Goal: Transaction & Acquisition: Obtain resource

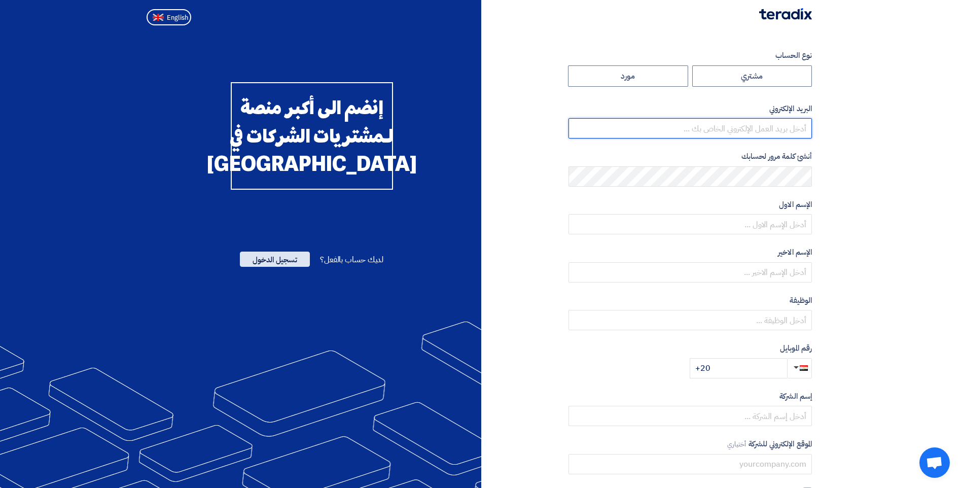
type input "[PERSON_NAME][EMAIL_ADDRESS][PERSON_NAME][DOMAIN_NAME]"
click at [281, 267] on span "تسجيل الدخول" at bounding box center [275, 258] width 70 height 15
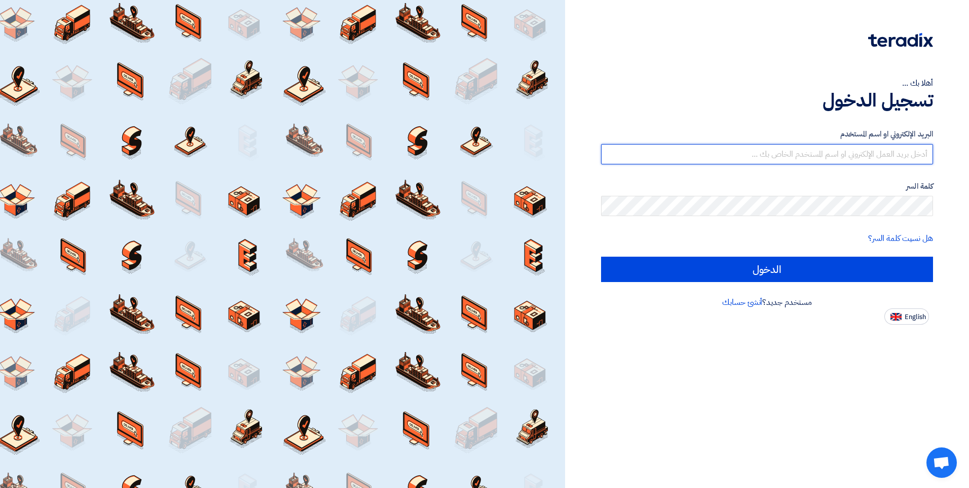
type input "[PERSON_NAME][EMAIL_ADDRESS][PERSON_NAME][DOMAIN_NAME]"
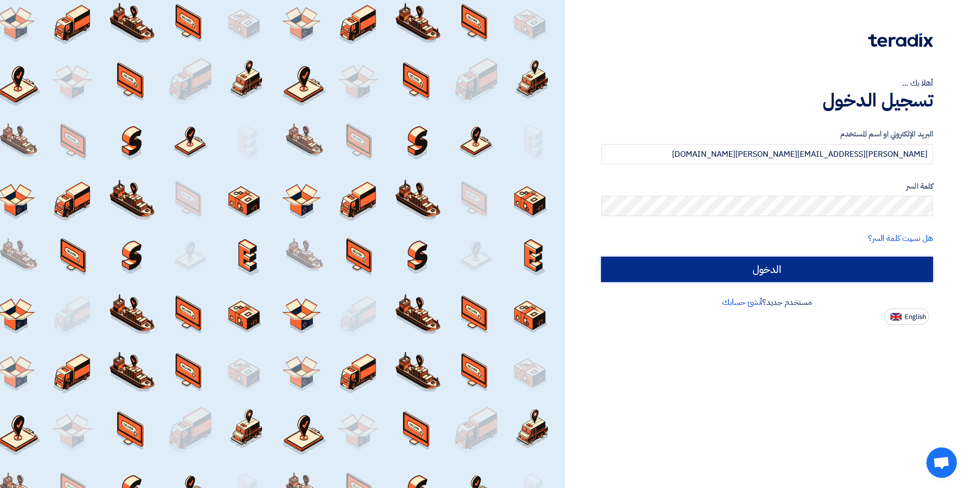
click at [699, 260] on input "الدخول" at bounding box center [767, 269] width 332 height 25
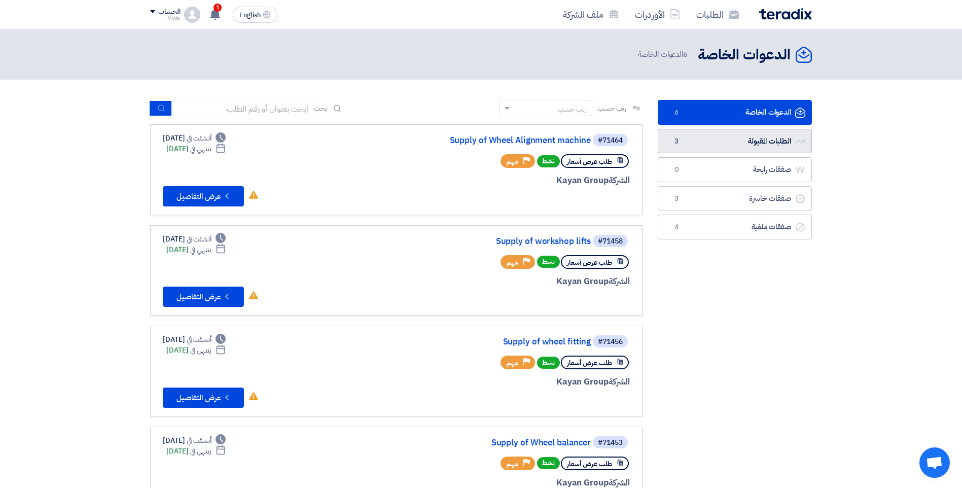
click at [731, 141] on link "الطلبات المقبولة الطلبات المقبولة 3" at bounding box center [735, 141] width 154 height 25
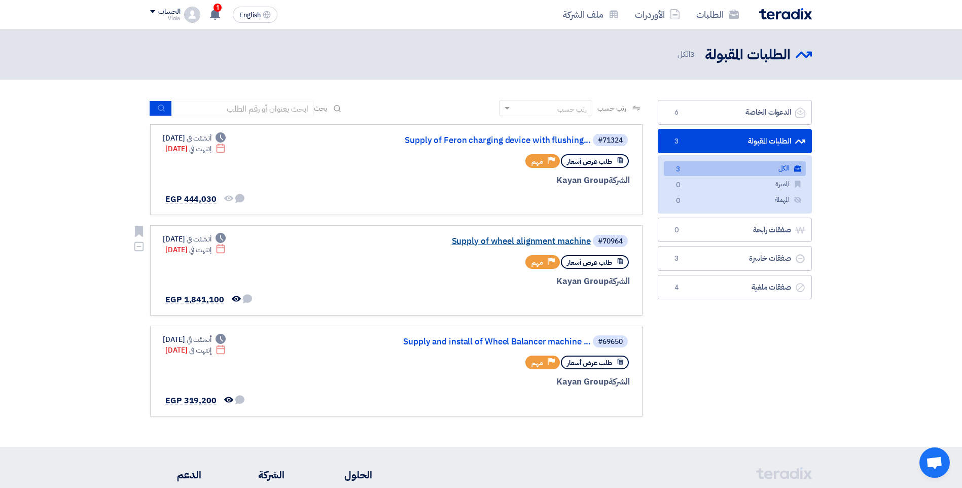
click at [543, 240] on link "Supply of wheel alignment machine" at bounding box center [489, 241] width 203 height 9
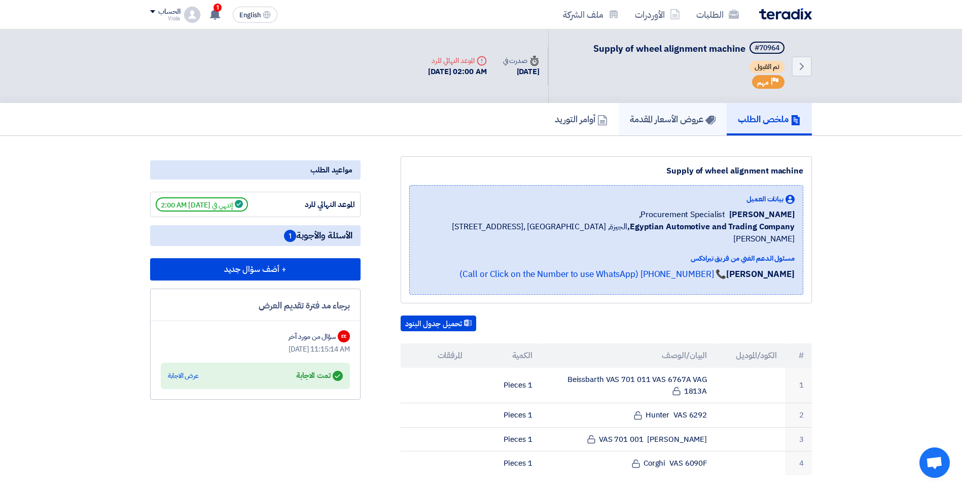
click at [687, 113] on h5 "عروض الأسعار المقدمة" at bounding box center [673, 119] width 86 height 12
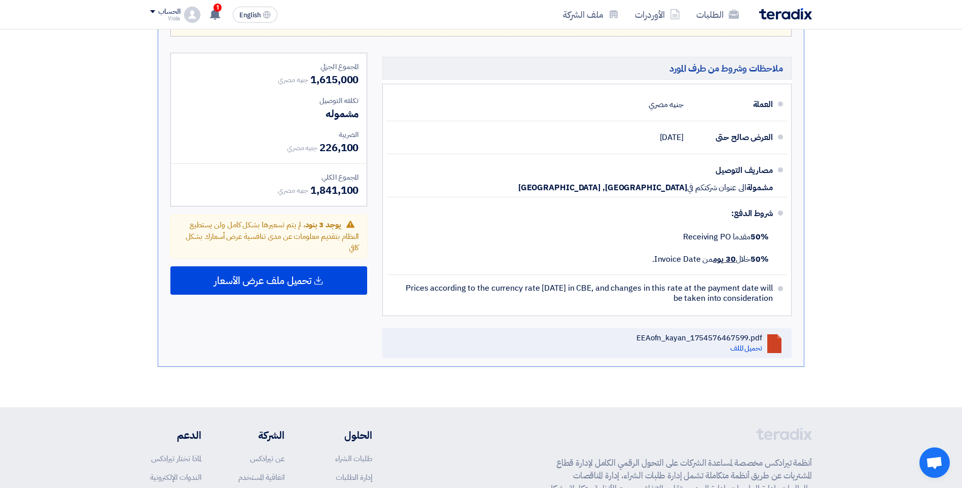
scroll to position [507, 0]
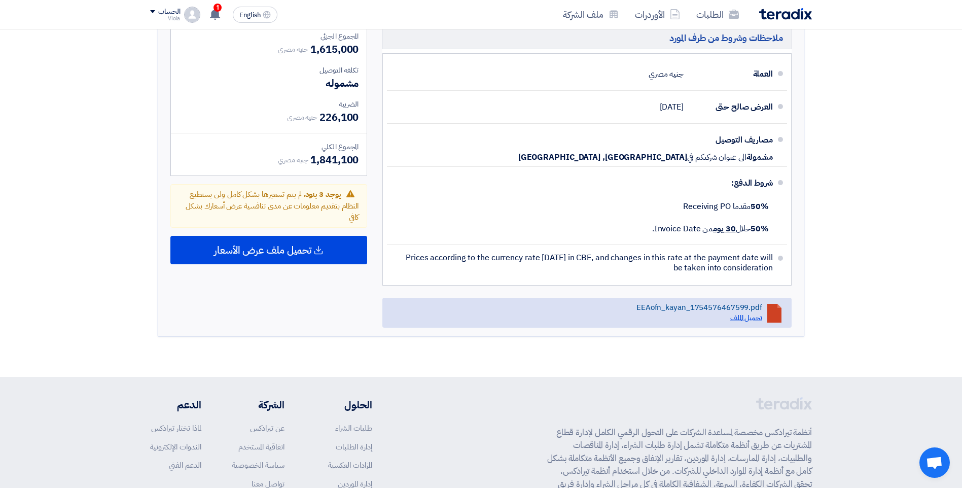
click at [754, 318] on link "تحميل الملف" at bounding box center [746, 317] width 32 height 11
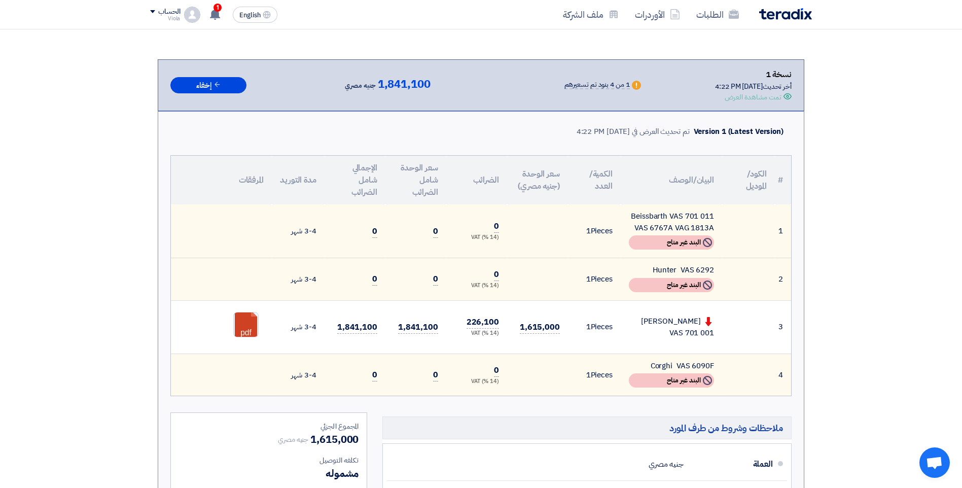
scroll to position [253, 0]
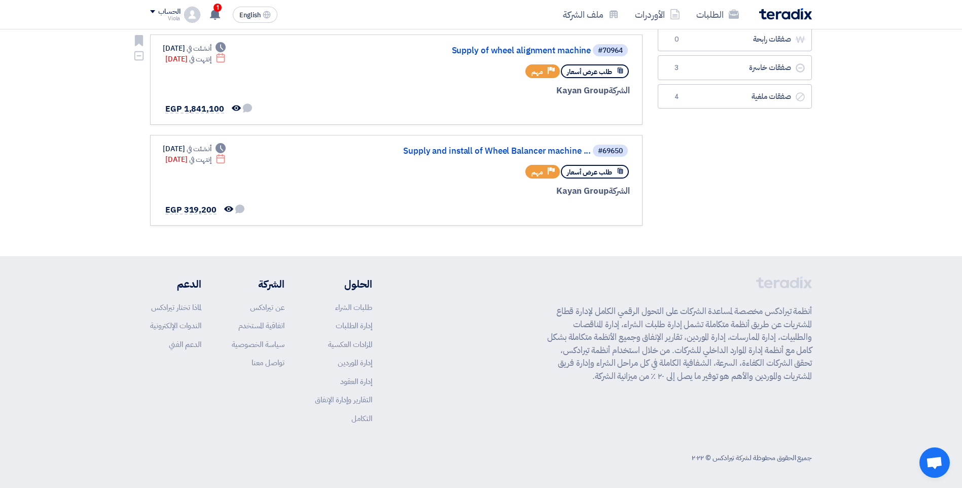
scroll to position [191, 0]
click at [537, 149] on link "Supply and install of Wheel Balancer machine ..." at bounding box center [489, 150] width 203 height 9
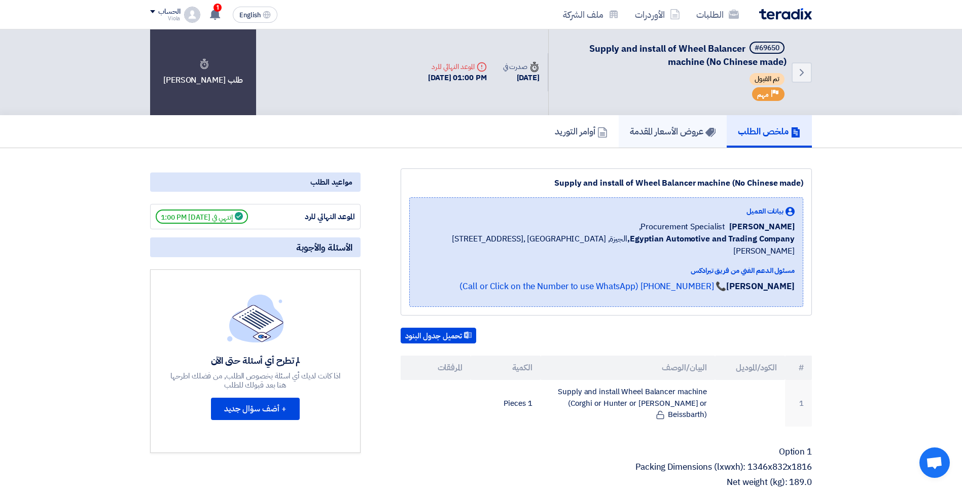
click at [661, 134] on h5 "عروض الأسعار المقدمة" at bounding box center [673, 131] width 86 height 12
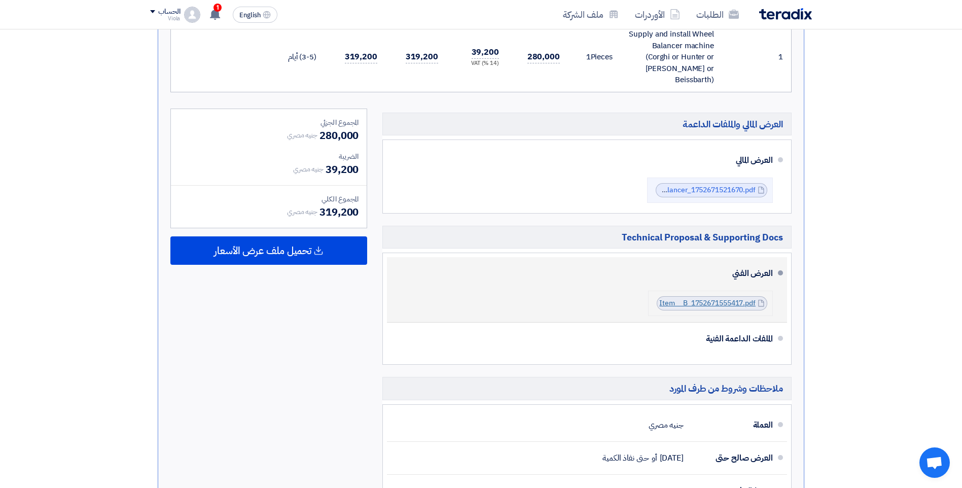
scroll to position [253, 0]
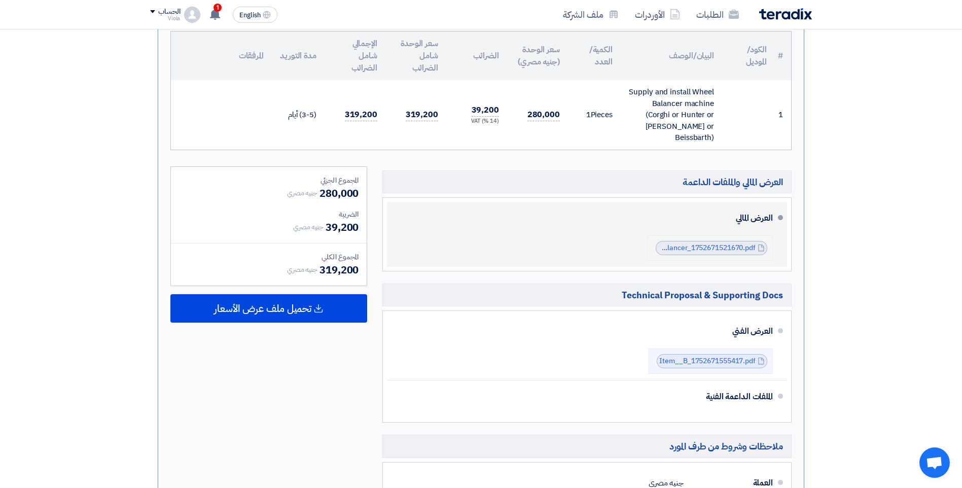
click at [758, 246] on icon "EEAofn_Egyptian_Automotive_and_Trading_Companywheel_balancer_1752671521670.pdf" at bounding box center [760, 247] width 7 height 7
click at [744, 248] on link "EEAofn_Egyptian_Automotive_and_Trading_Companywheel_balancer_1752671521670.pdf" at bounding box center [610, 247] width 292 height 11
click at [659, 248] on link "EEAofn_Egyptian_Automotive_and_Trading_Companywheel_balancer_1752671521670.pdf" at bounding box center [610, 247] width 292 height 11
click at [762, 246] on icon "EEAofn_Egyptian_Automotive_and_Trading_Companywheel_balancer_1752671521670.pdf" at bounding box center [760, 247] width 7 height 7
click at [739, 246] on link "EEAofn_Egyptian_Automotive_and_Trading_Companywheel_balancer_1752671521670.pdf" at bounding box center [610, 247] width 292 height 11
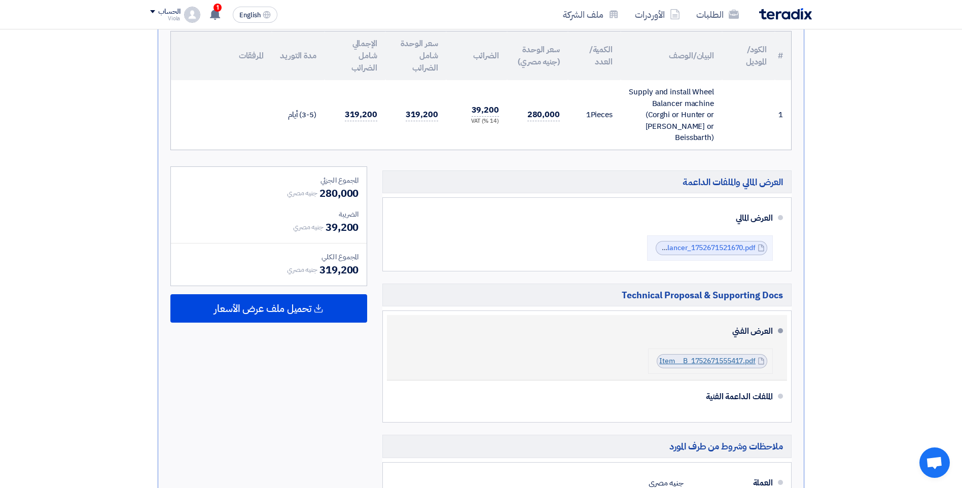
click at [728, 361] on link "Item__B_1752671555417.pdf" at bounding box center [707, 360] width 96 height 11
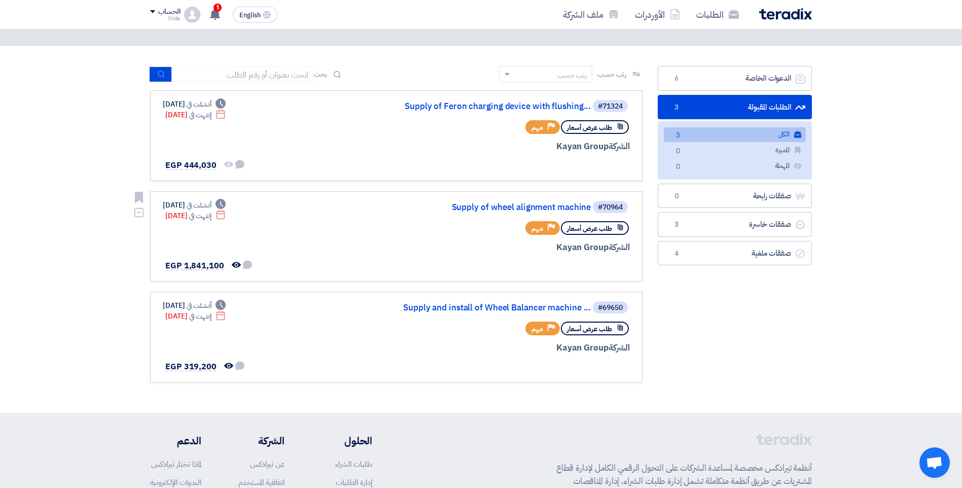
scroll to position [51, 0]
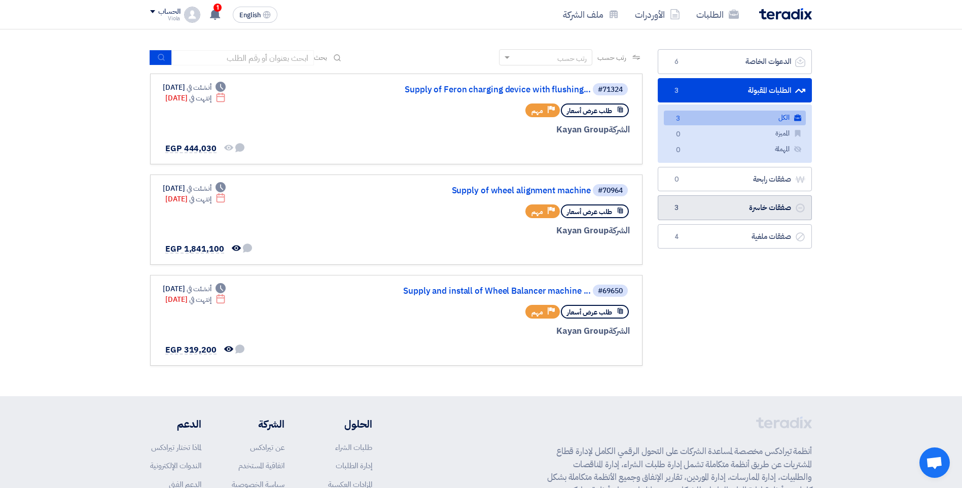
click at [731, 201] on link "صفقات خاسرة صفقات خاسرة 3" at bounding box center [735, 207] width 154 height 25
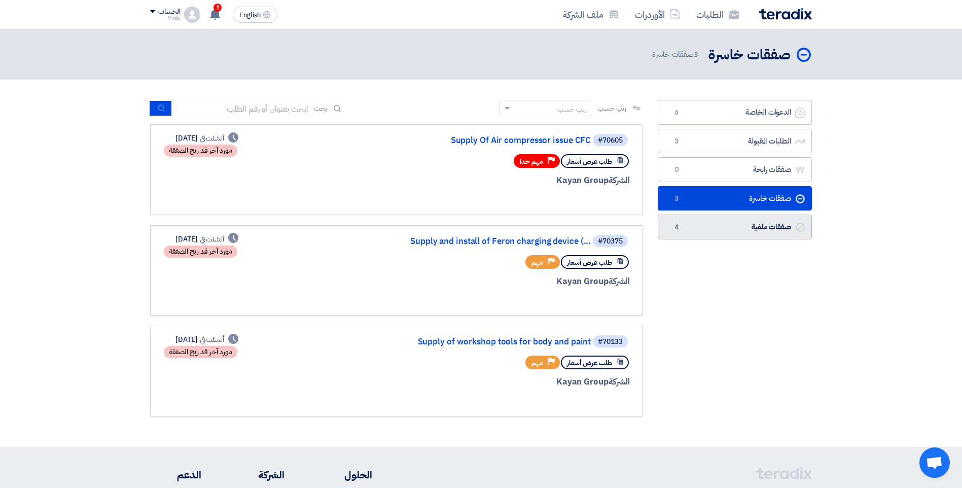
click at [727, 228] on link "صفقات ملغية صفقات ملغية 4" at bounding box center [735, 226] width 154 height 25
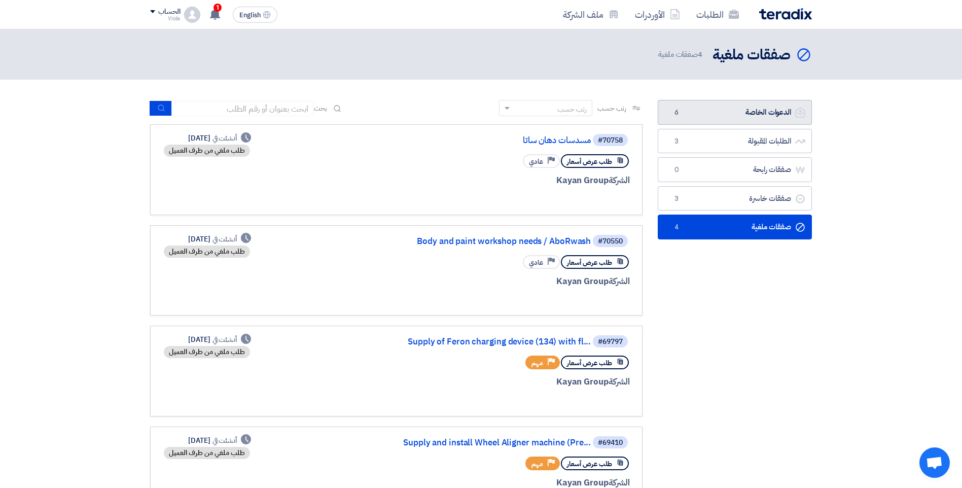
click at [758, 110] on link "الدعوات الخاصة الدعوات الخاصة 6" at bounding box center [735, 112] width 154 height 25
